Goal: Task Accomplishment & Management: Manage account settings

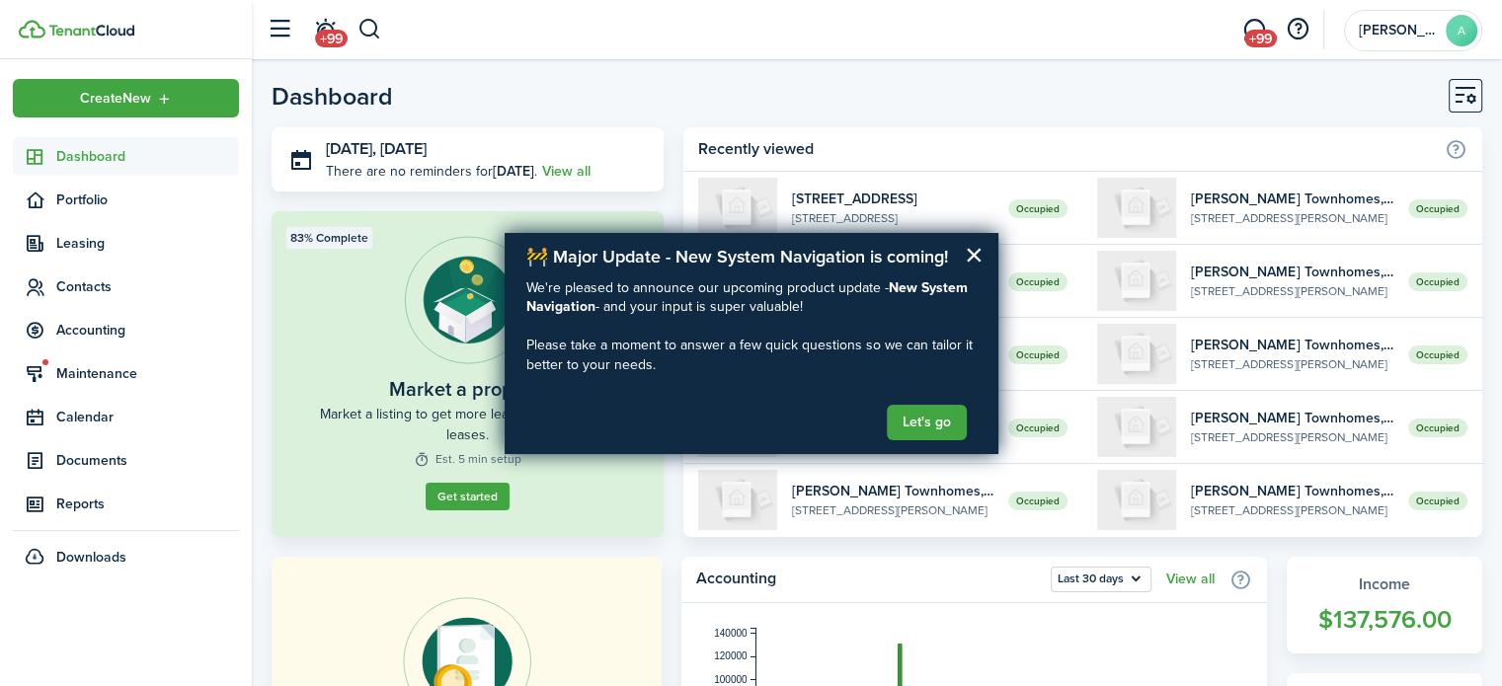
click at [358, 28] on button "button" at bounding box center [370, 30] width 25 height 34
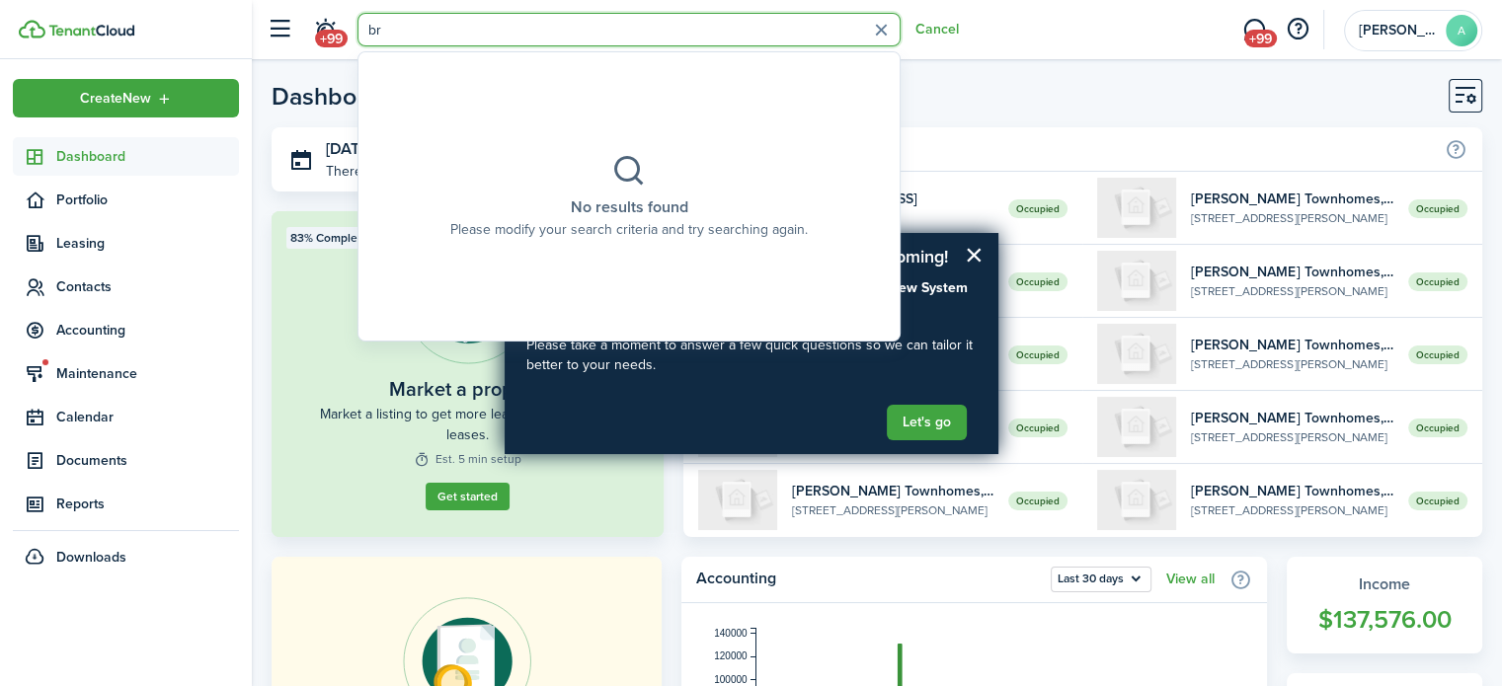
type input "b"
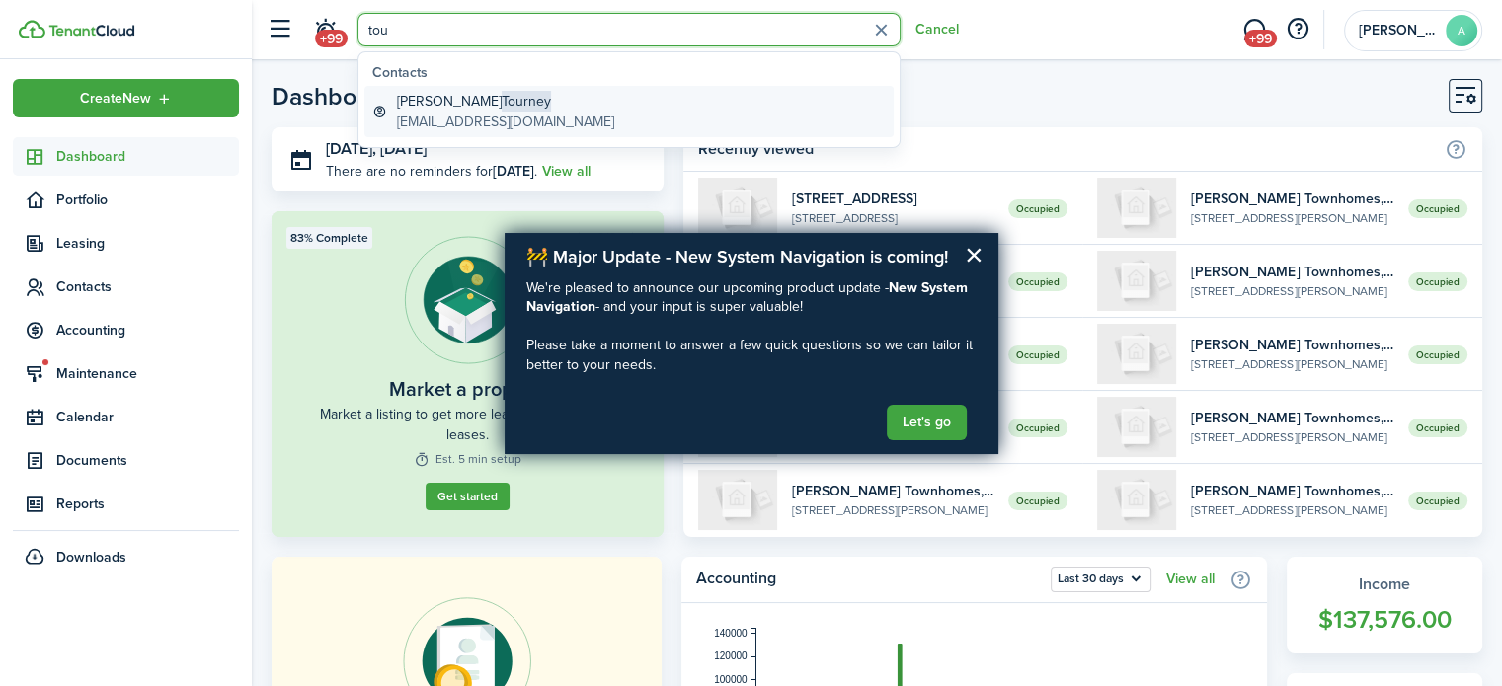
type input "tou"
click at [545, 124] on link "[PERSON_NAME] [EMAIL_ADDRESS][DOMAIN_NAME]" at bounding box center [628, 111] width 529 height 51
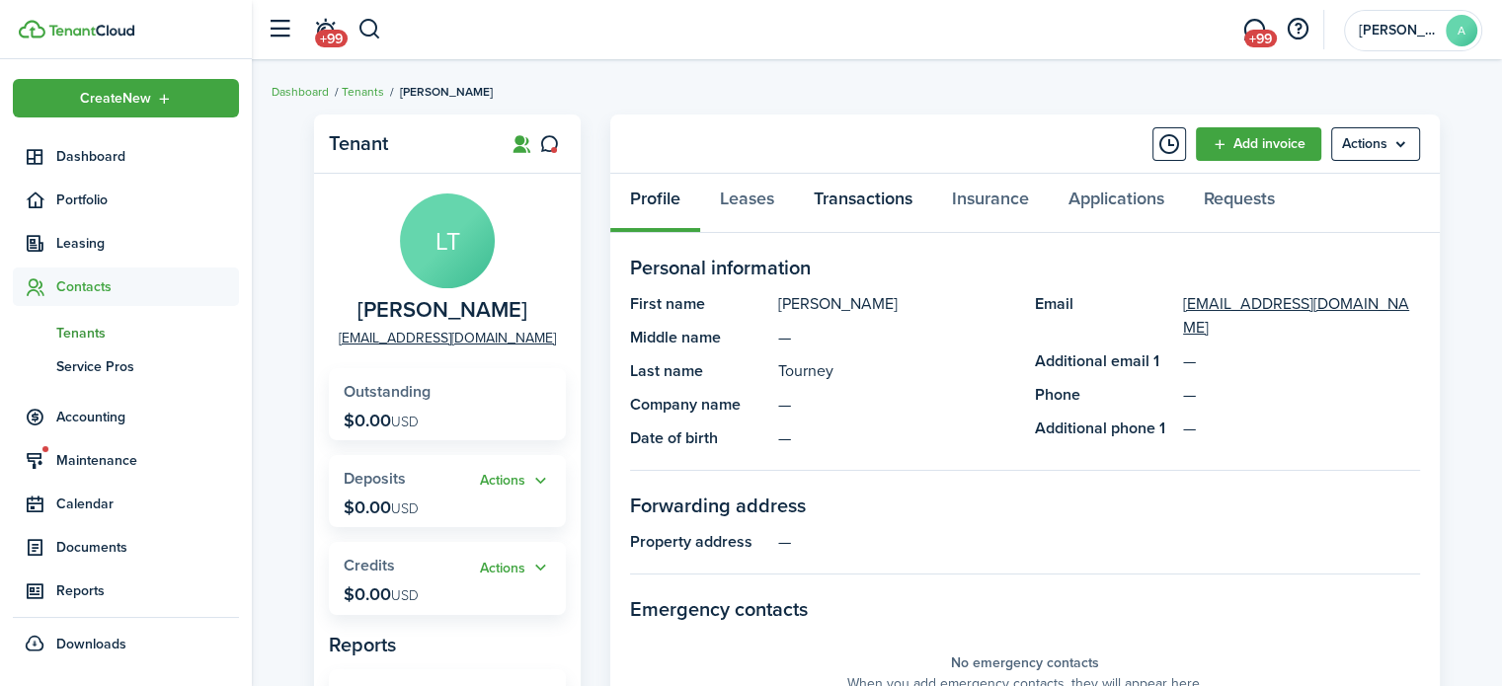
click at [842, 202] on link "Transactions" at bounding box center [863, 203] width 138 height 59
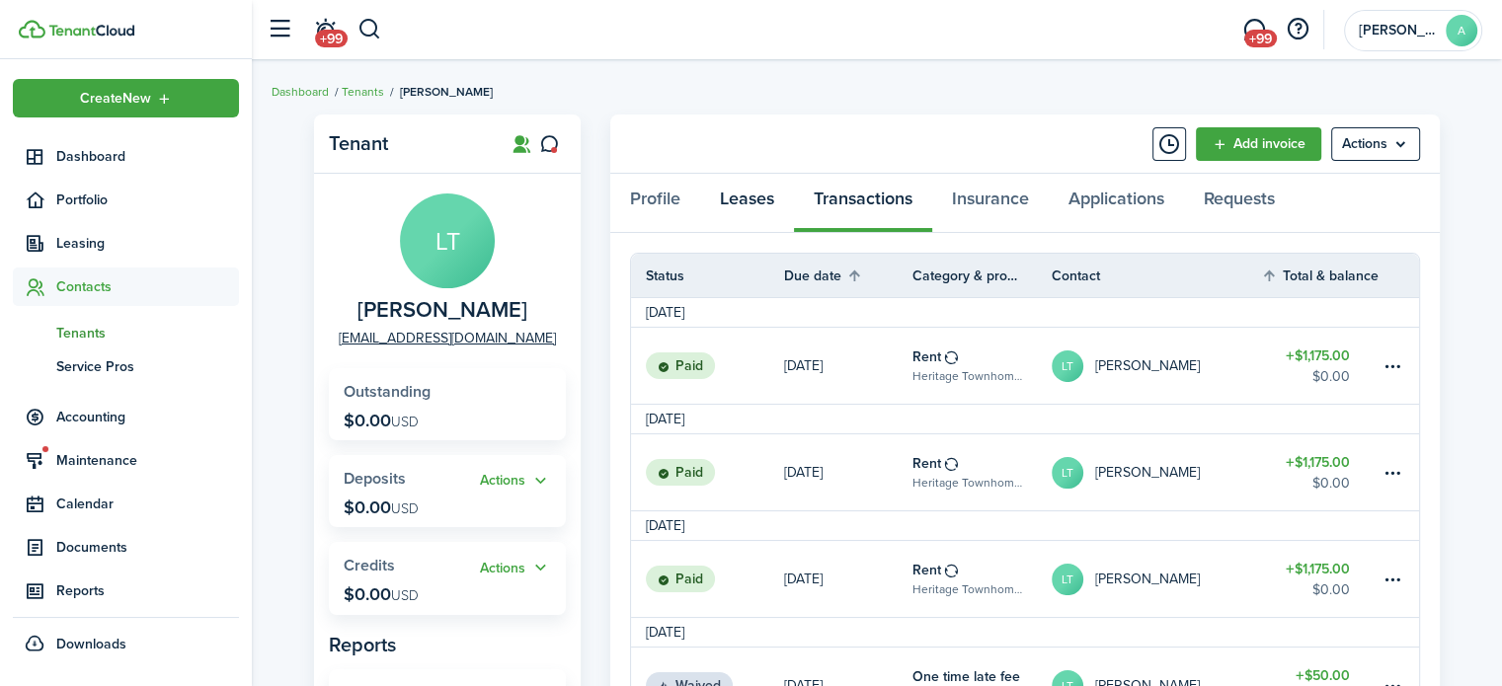
click at [761, 202] on link "Leases" at bounding box center [747, 203] width 94 height 59
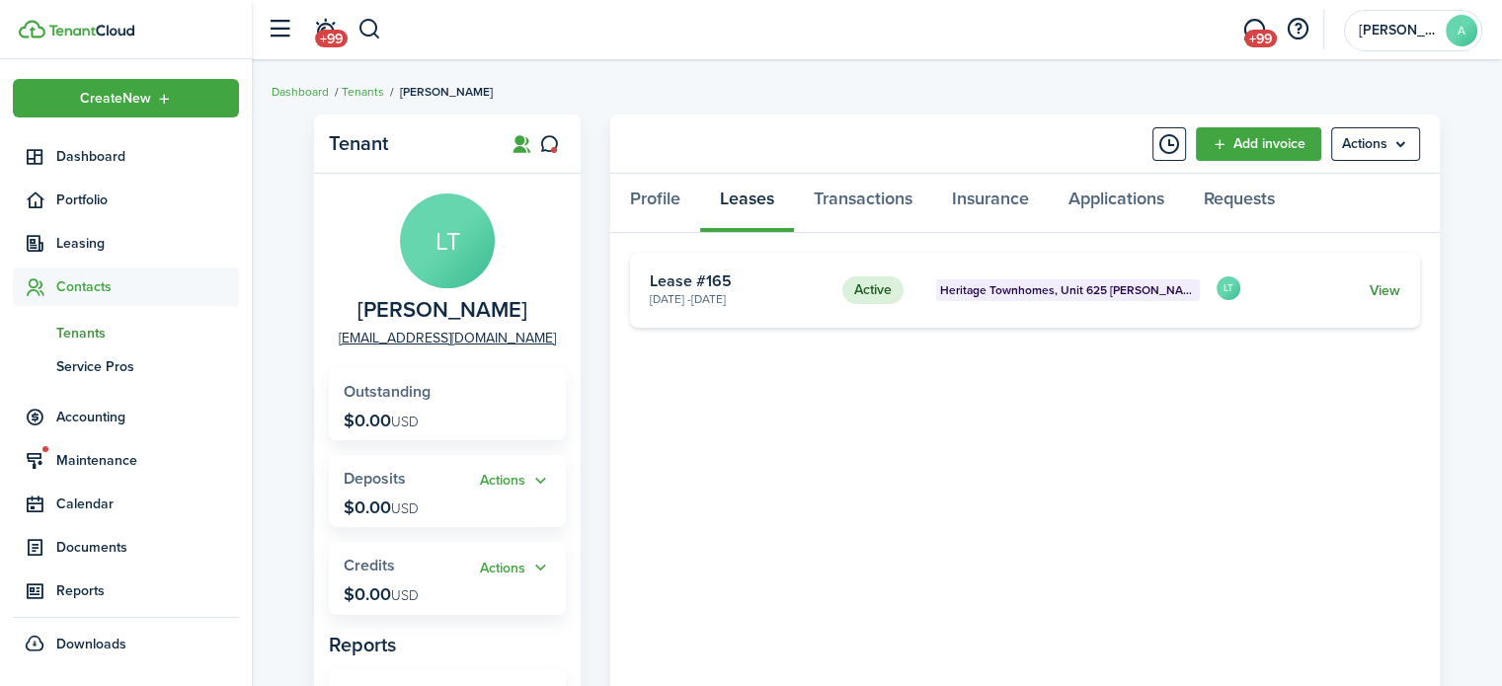
click at [1396, 290] on link "View" at bounding box center [1385, 291] width 31 height 21
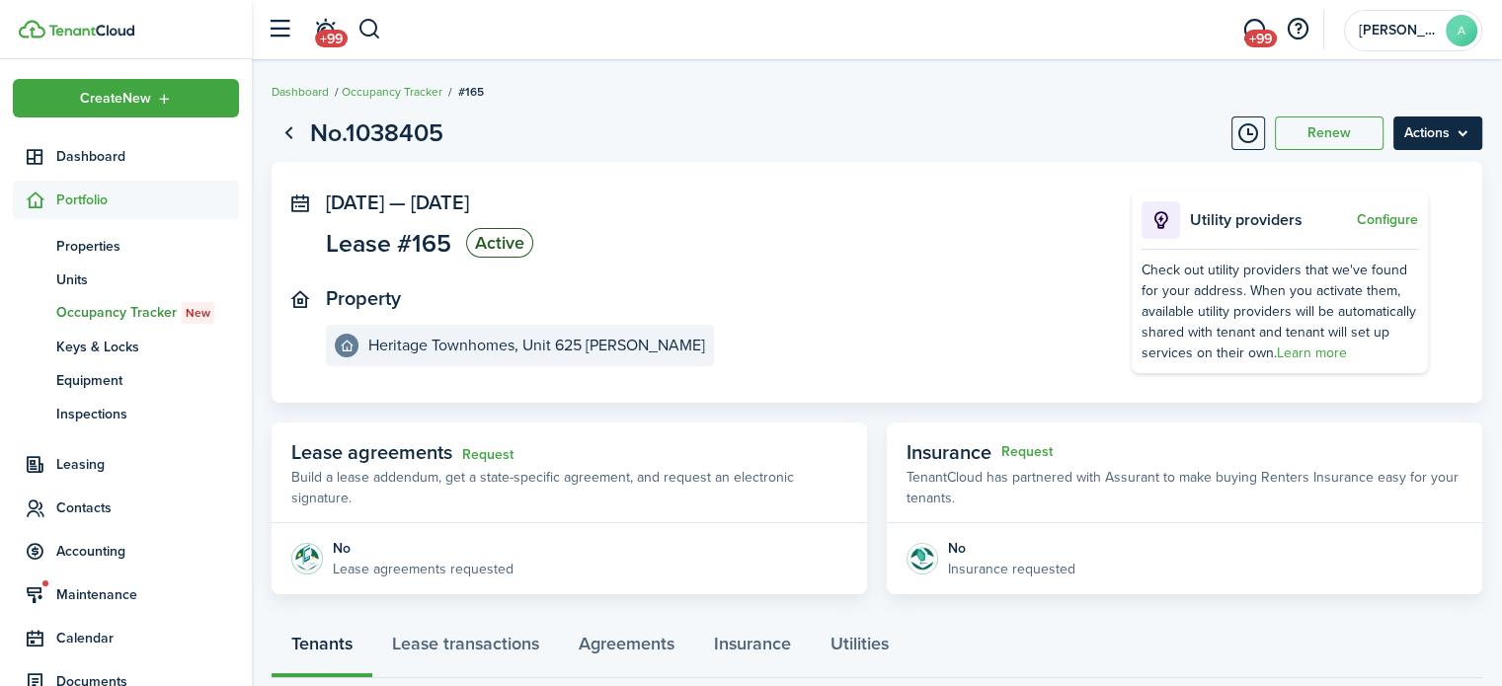
click at [1447, 138] on menu-btn "Actions" at bounding box center [1438, 134] width 89 height 34
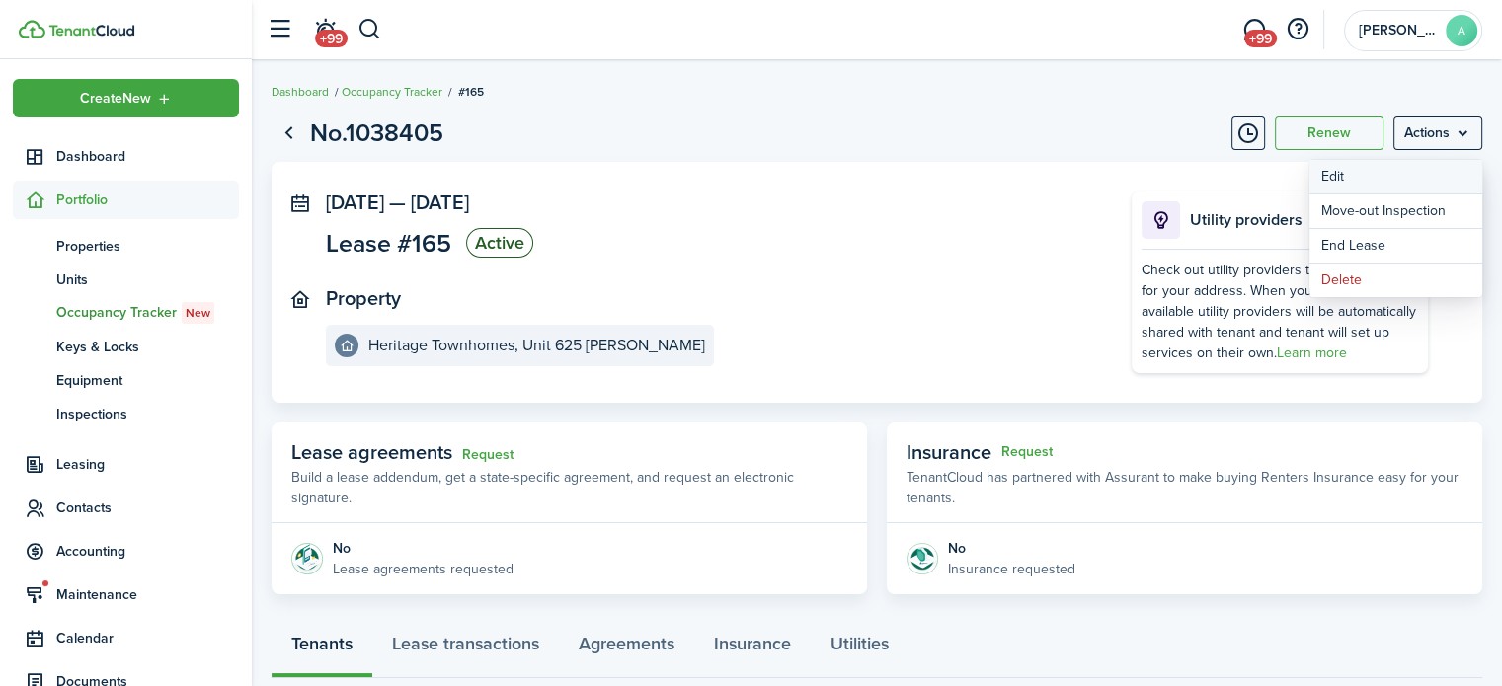
click at [1399, 180] on button "Edit" at bounding box center [1396, 177] width 173 height 34
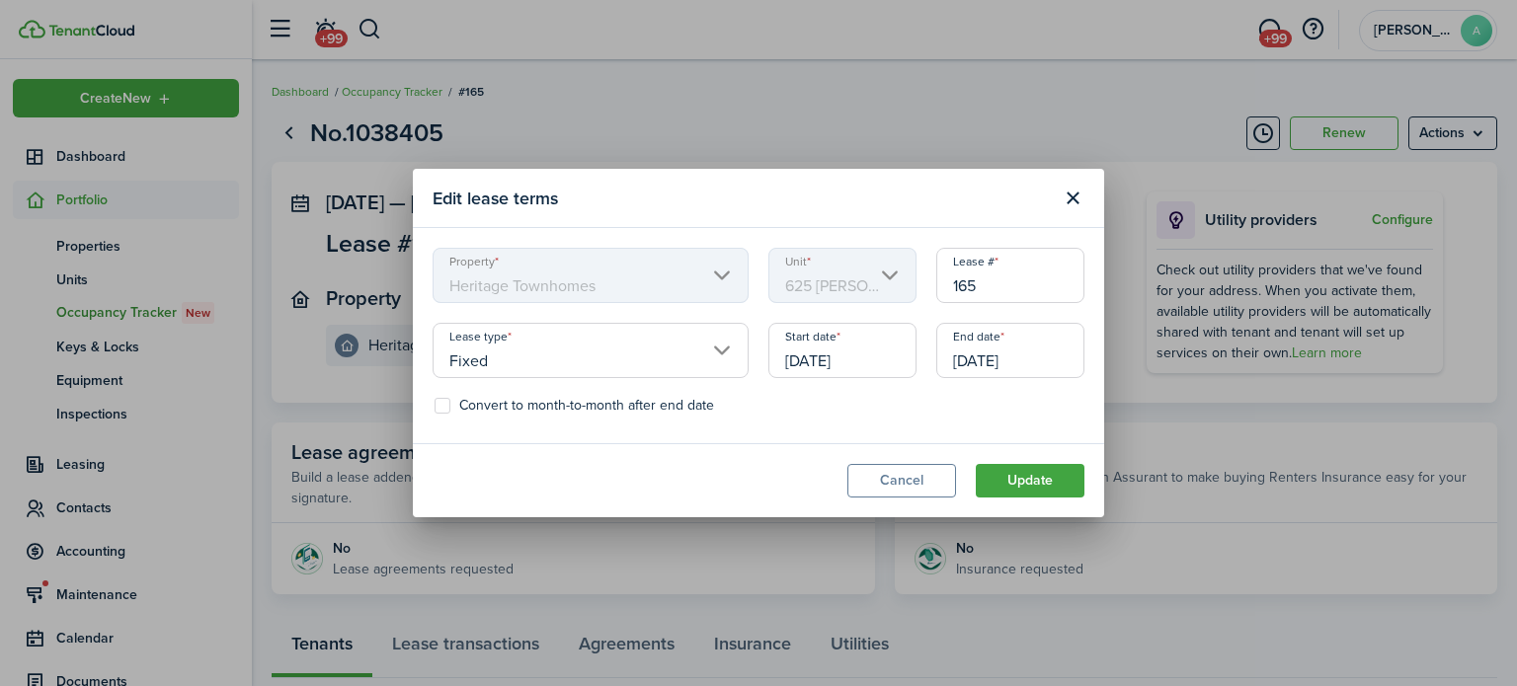
click at [1011, 357] on input "[DATE]" at bounding box center [1010, 350] width 148 height 55
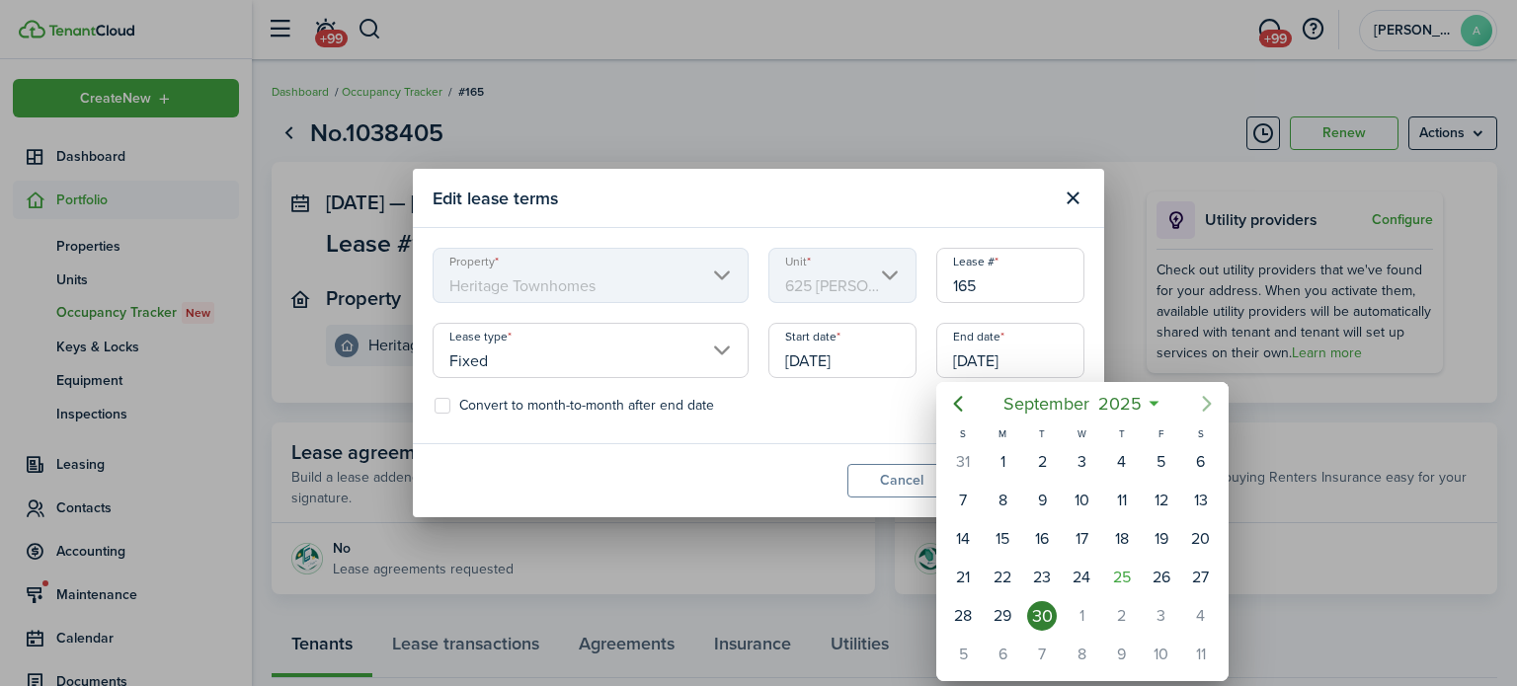
click at [1197, 406] on icon "Next page" at bounding box center [1207, 404] width 24 height 24
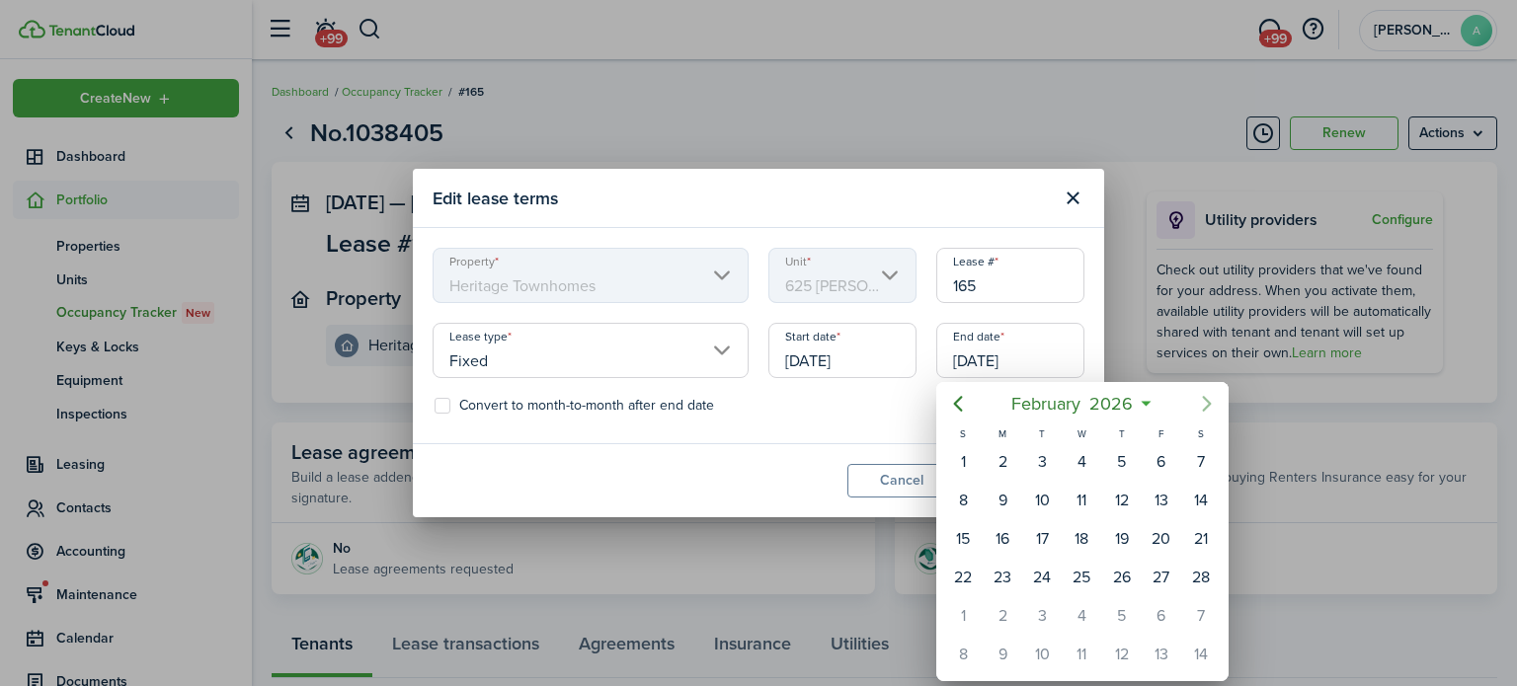
click at [1197, 406] on icon "Next page" at bounding box center [1207, 404] width 24 height 24
click at [1126, 617] on div "30" at bounding box center [1122, 617] width 30 height 30
type input "[DATE]"
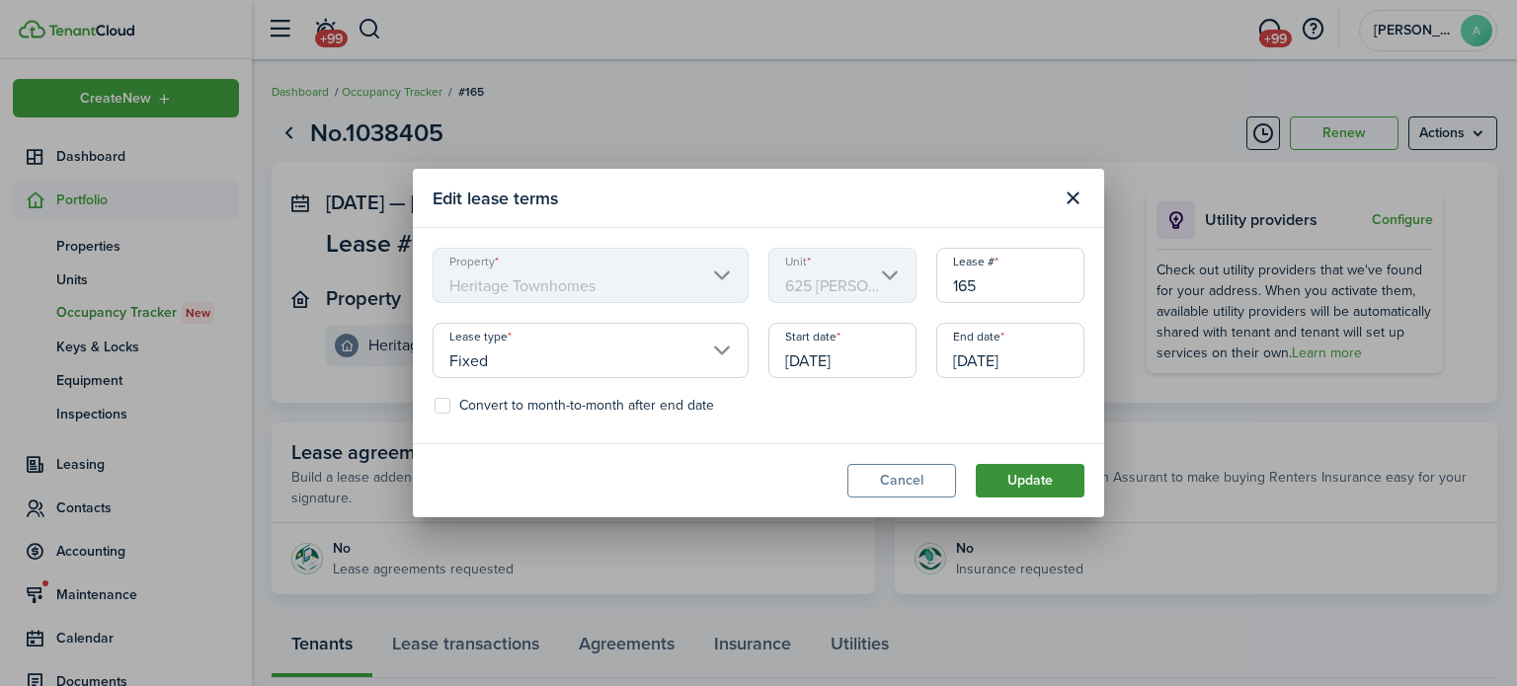
click at [1035, 484] on button "Update" at bounding box center [1030, 481] width 109 height 34
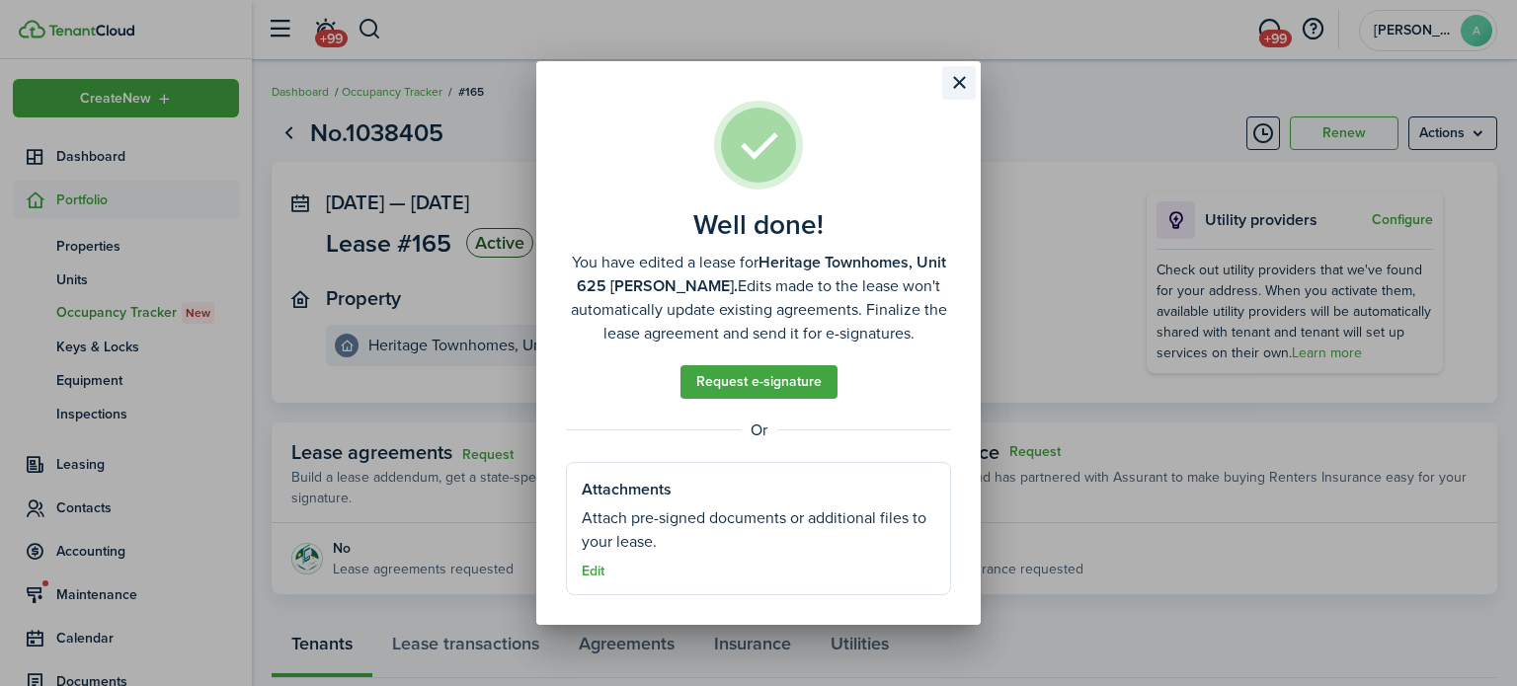
click at [959, 70] on button "Close modal" at bounding box center [959, 83] width 34 height 34
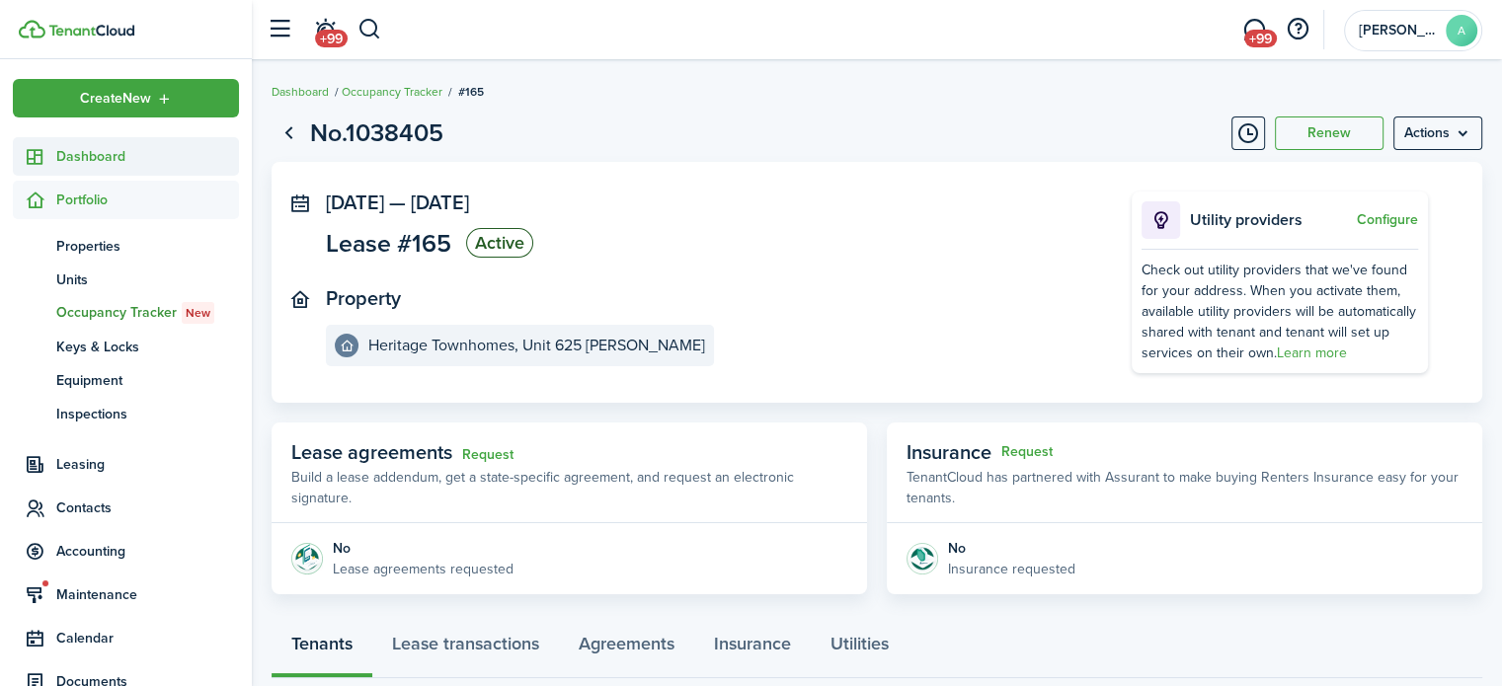
click at [178, 149] on span "Dashboard" at bounding box center [147, 156] width 183 height 21
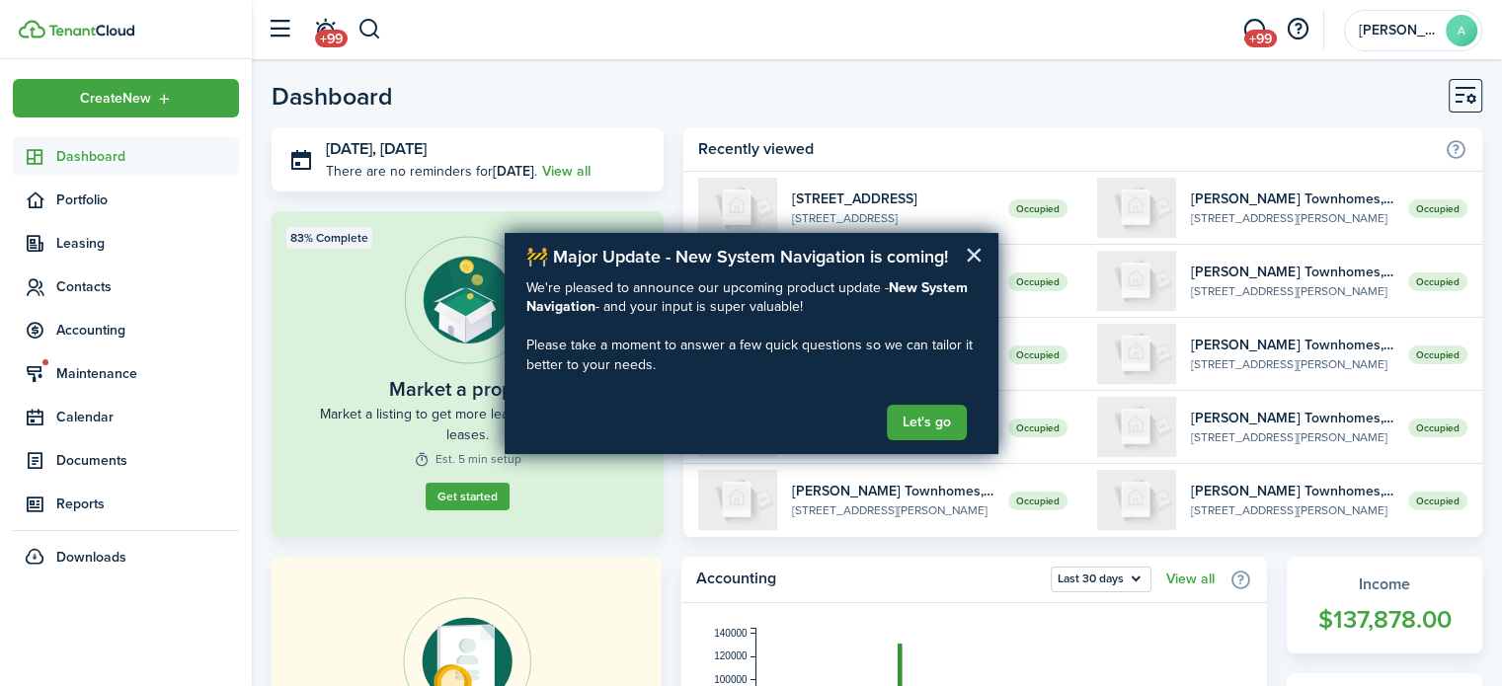
click at [971, 257] on button "×" at bounding box center [974, 255] width 19 height 32
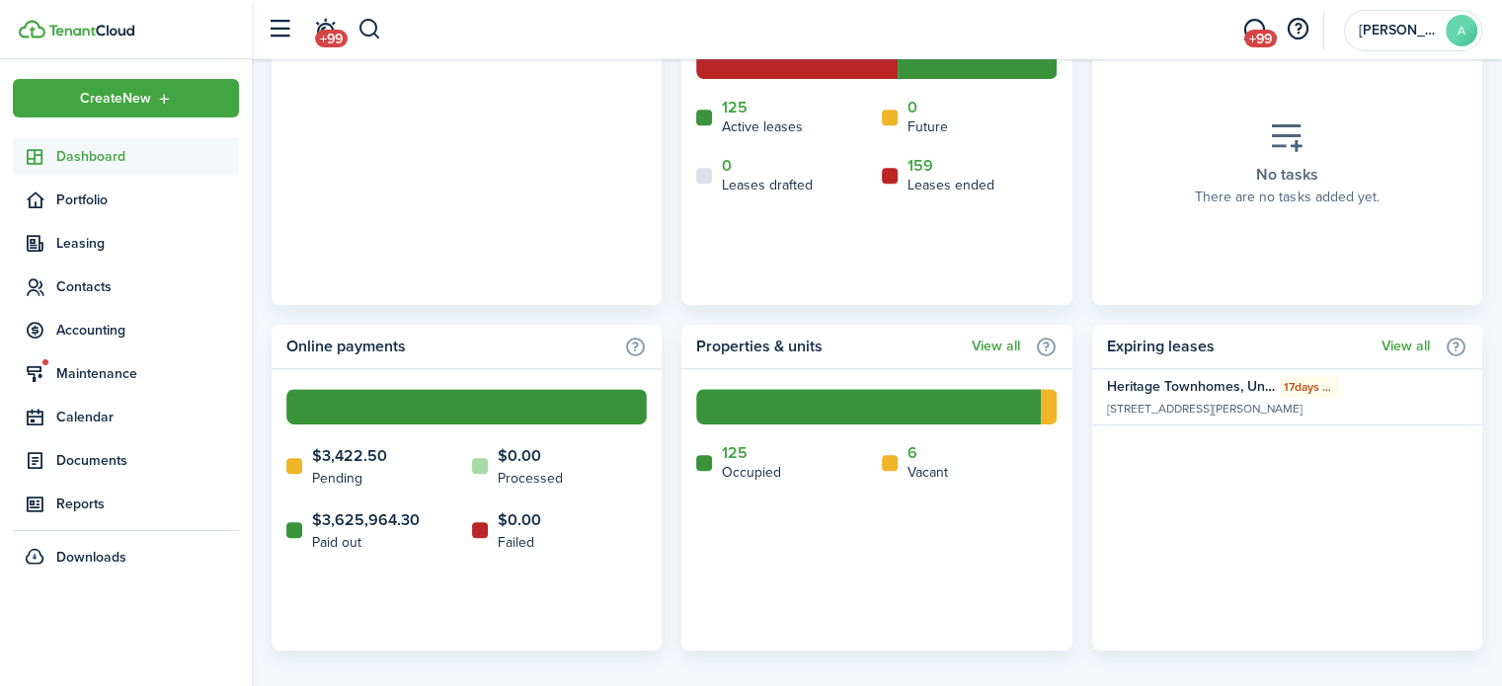
scroll to position [932, 0]
